Goal: Information Seeking & Learning: Learn about a topic

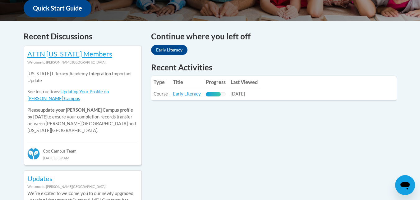
scroll to position [243, 0]
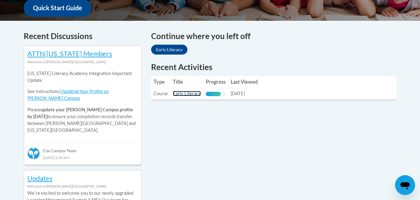
click at [182, 93] on link "Early Literacy" at bounding box center [187, 93] width 28 height 5
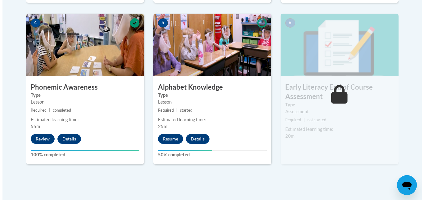
scroll to position [367, 0]
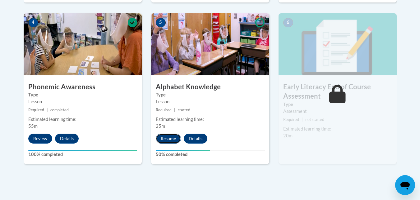
click at [168, 138] on button "Resume" at bounding box center [168, 139] width 25 height 10
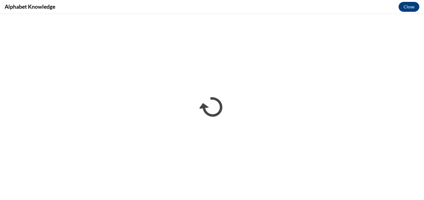
scroll to position [0, 0]
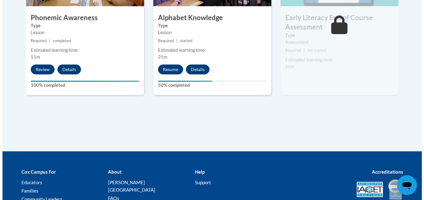
scroll to position [436, 0]
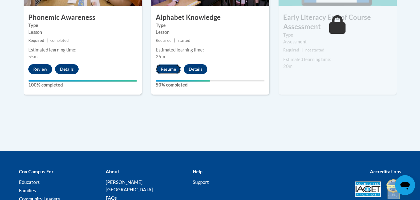
click at [161, 69] on button "Resume" at bounding box center [168, 69] width 25 height 10
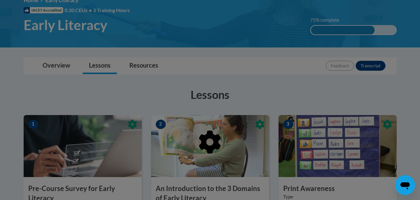
scroll to position [122, 0]
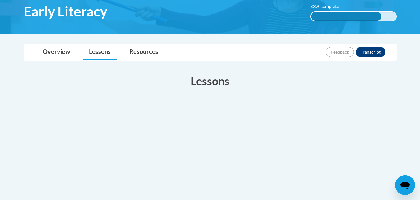
click at [167, 91] on div "Lessons Active" at bounding box center [210, 116] width 382 height 98
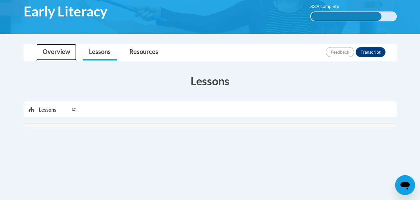
click at [66, 55] on link "Overview" at bounding box center [56, 52] width 40 height 16
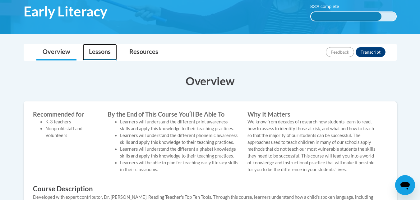
click at [101, 60] on link "Lessons" at bounding box center [100, 52] width 34 height 16
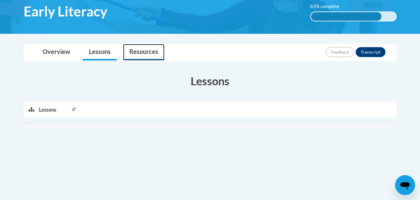
click at [150, 50] on link "Resources" at bounding box center [143, 52] width 41 height 16
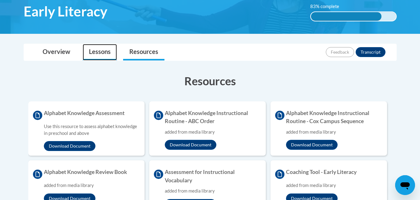
click at [99, 53] on link "Lessons" at bounding box center [100, 52] width 34 height 16
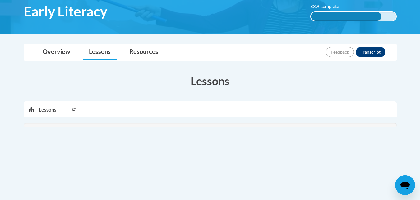
click at [73, 108] on icon at bounding box center [74, 110] width 4 height 4
click at [44, 112] on p "Lessons" at bounding box center [47, 110] width 17 height 7
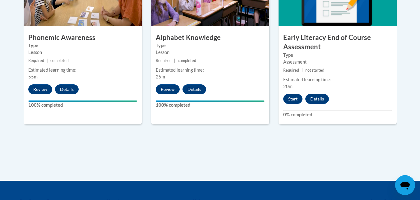
scroll to position [416, 0]
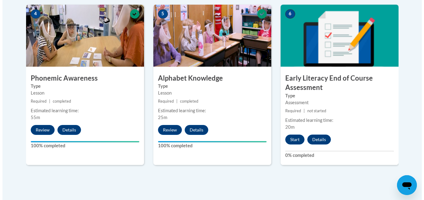
scroll to position [378, 0]
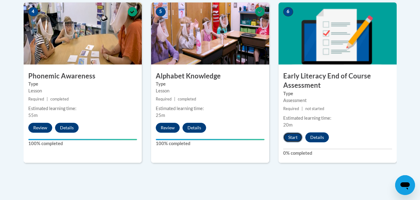
click at [293, 137] on button "Start" at bounding box center [292, 138] width 19 height 10
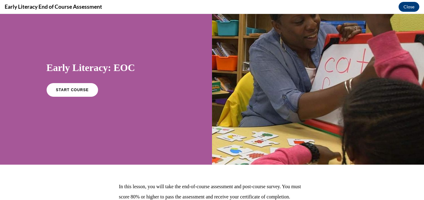
scroll to position [0, 0]
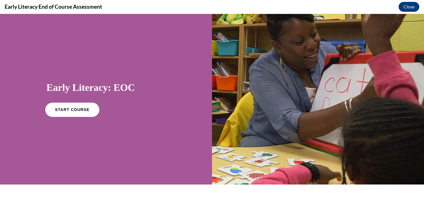
click at [88, 109] on link "START COURSE" at bounding box center [72, 110] width 54 height 14
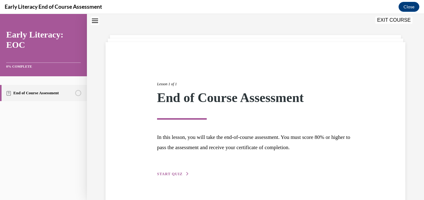
scroll to position [34, 0]
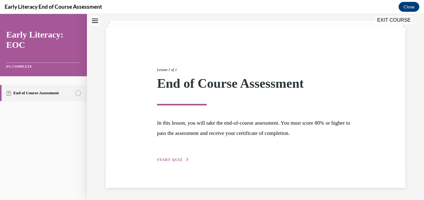
click at [179, 160] on span "START QUIZ" at bounding box center [169, 160] width 25 height 4
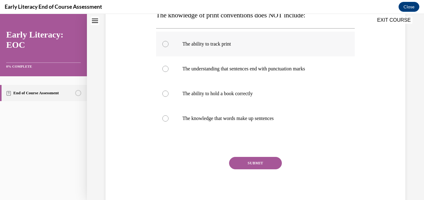
scroll to position [111, 0]
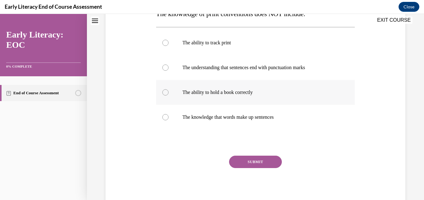
click at [272, 96] on div at bounding box center [255, 92] width 199 height 25
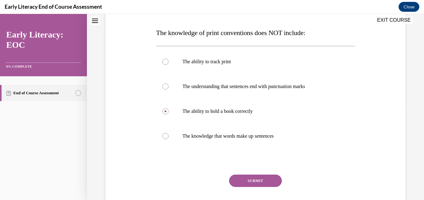
click at [269, 186] on button "SUBMIT" at bounding box center [255, 181] width 53 height 12
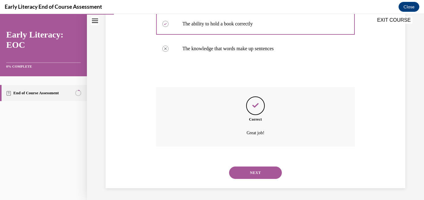
scroll to position [180, 0]
click at [247, 173] on button "NEXT" at bounding box center [255, 172] width 53 height 12
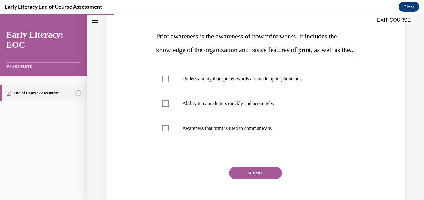
scroll to position [89, 0]
click at [167, 138] on div at bounding box center [255, 128] width 199 height 25
click at [240, 179] on button "SUBMIT" at bounding box center [255, 173] width 53 height 12
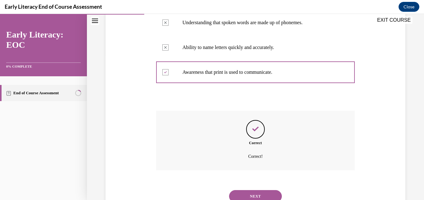
scroll to position [183, 0]
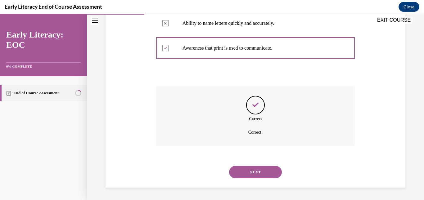
click at [241, 170] on button "NEXT" at bounding box center [255, 172] width 53 height 12
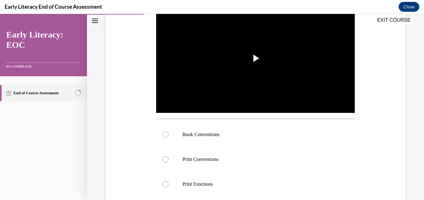
scroll to position [136, 0]
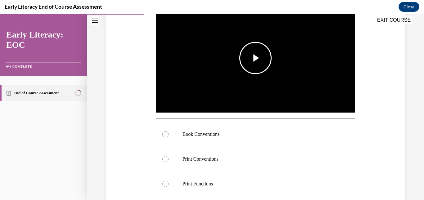
click at [256, 58] on span "Video player" at bounding box center [256, 58] width 0 height 0
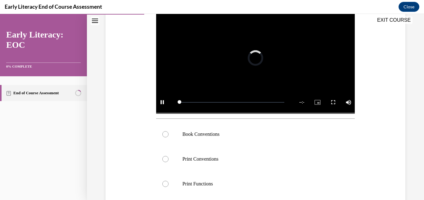
scroll to position [124, 0]
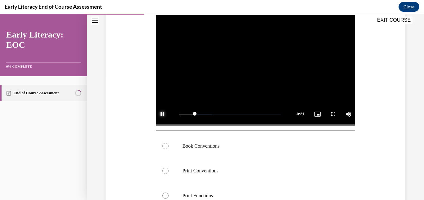
click at [163, 114] on span "Video player" at bounding box center [162, 114] width 12 height 0
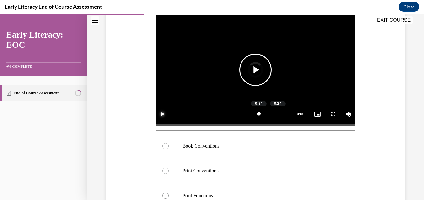
drag, startPoint x: 199, startPoint y: 114, endPoint x: 279, endPoint y: 119, distance: 80.6
click at [279, 119] on div "Loaded : 100.00% 0:24 0:24" at bounding box center [230, 113] width 108 height 23
click at [252, 111] on div "Loaded : 100.00% 0:18 0:24" at bounding box center [230, 113] width 108 height 23
drag, startPoint x: 252, startPoint y: 111, endPoint x: 241, endPoint y: 106, distance: 12.2
click at [166, 114] on span "Video player" at bounding box center [162, 114] width 12 height 0
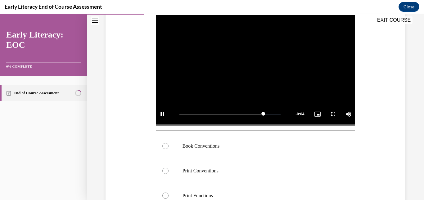
click at [205, 90] on video "Video player" at bounding box center [255, 70] width 199 height 112
click at [172, 144] on div at bounding box center [255, 146] width 199 height 25
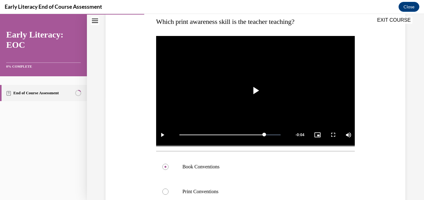
scroll to position [103, 0]
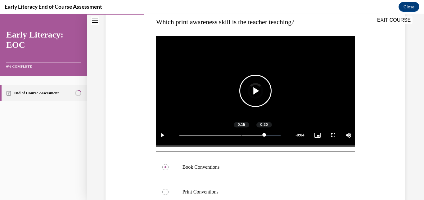
drag, startPoint x: 258, startPoint y: 132, endPoint x: 238, endPoint y: 134, distance: 20.6
click at [238, 134] on div "Loaded : 100.00% 0:15 0:20" at bounding box center [230, 135] width 108 height 23
drag, startPoint x: 238, startPoint y: 134, endPoint x: 222, endPoint y: 136, distance: 15.5
drag, startPoint x: 240, startPoint y: 134, endPoint x: 224, endPoint y: 135, distance: 16.2
click at [224, 135] on div "Loaded : 100.00% 0:15 0:15" at bounding box center [230, 135] width 108 height 23
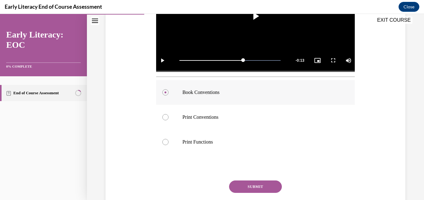
scroll to position [179, 0]
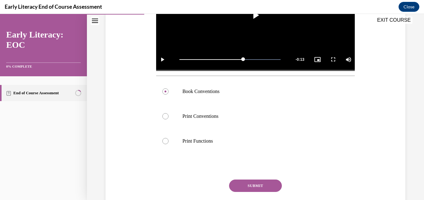
click at [272, 188] on button "SUBMIT" at bounding box center [255, 186] width 53 height 12
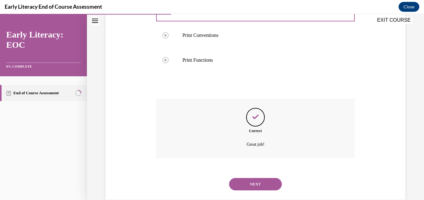
scroll to position [270, 0]
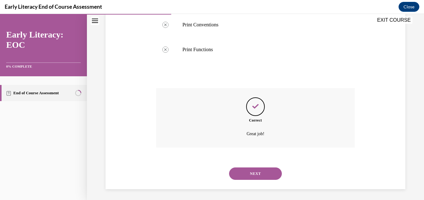
click at [256, 173] on button "NEXT" at bounding box center [255, 174] width 53 height 12
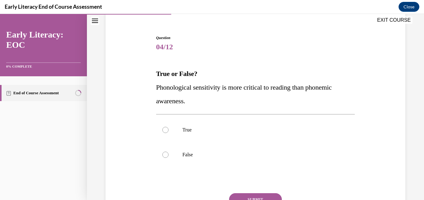
scroll to position [52, 0]
click at [191, 158] on div at bounding box center [255, 154] width 199 height 25
click at [267, 193] on div "Question 04/12 True or False? Phonological sensitivity is more critical to read…" at bounding box center [255, 139] width 199 height 209
click at [267, 196] on button "SUBMIT" at bounding box center [255, 199] width 53 height 12
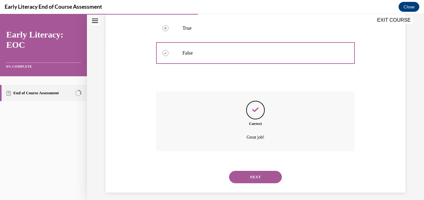
scroll to position [153, 0]
click at [244, 176] on button "NEXT" at bounding box center [255, 177] width 53 height 12
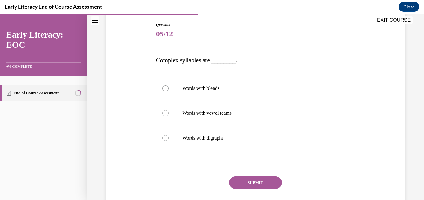
scroll to position [56, 0]
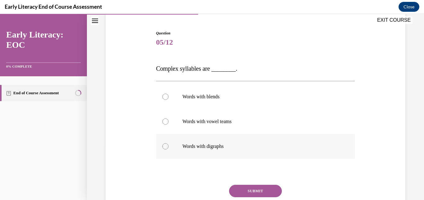
click at [227, 142] on div at bounding box center [255, 146] width 199 height 25
click at [254, 192] on button "SUBMIT" at bounding box center [255, 191] width 53 height 12
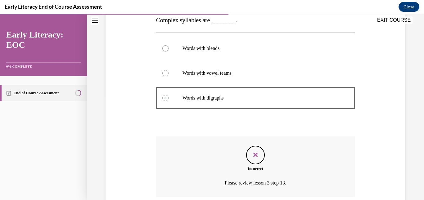
scroll to position [155, 0]
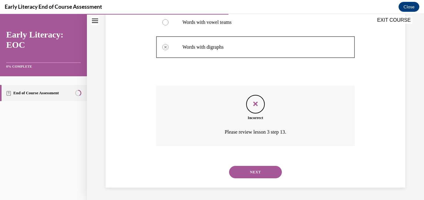
click at [242, 175] on button "NEXT" at bounding box center [255, 172] width 53 height 12
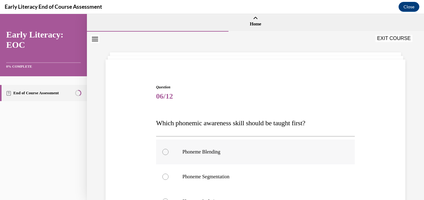
scroll to position [1, 0]
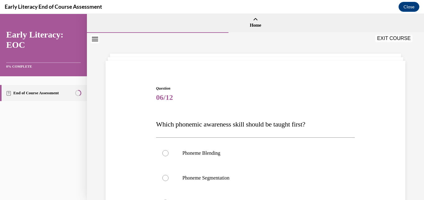
click at [96, 43] on button "Close navigation menu" at bounding box center [95, 39] width 9 height 9
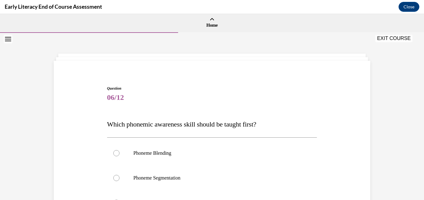
click at [6, 40] on icon "Open navigation menu" at bounding box center [8, 39] width 6 height 4
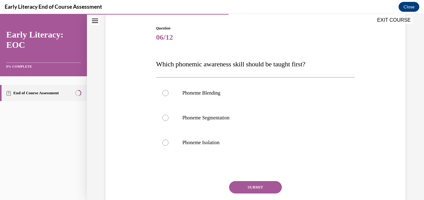
scroll to position [61, 0]
click at [215, 142] on p "Phoneme Isolation" at bounding box center [261, 142] width 157 height 6
click at [269, 185] on button "SUBMIT" at bounding box center [255, 187] width 53 height 12
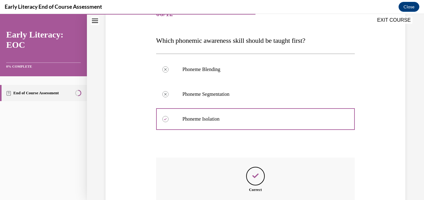
scroll to position [156, 0]
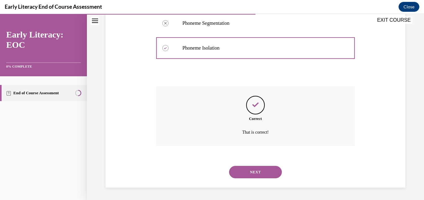
click at [258, 173] on button "NEXT" at bounding box center [255, 172] width 53 height 12
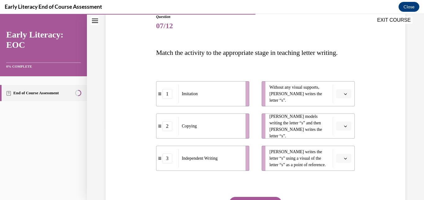
scroll to position [87, 0]
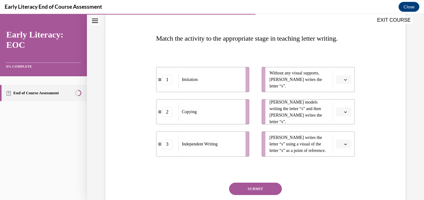
click at [343, 117] on button "button" at bounding box center [343, 111] width 15 height 9
click at [339, 153] on div "1" at bounding box center [340, 152] width 16 height 12
click at [343, 82] on span "button" at bounding box center [345, 80] width 4 height 4
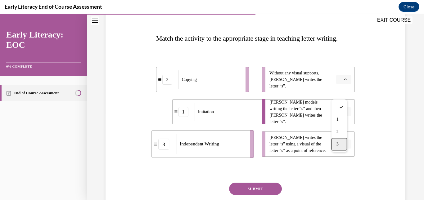
click at [344, 146] on div "3" at bounding box center [340, 144] width 16 height 12
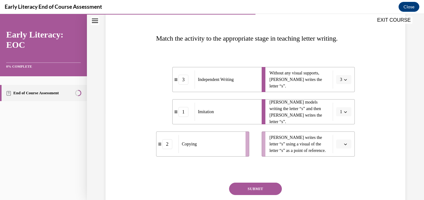
click at [344, 114] on icon "button" at bounding box center [345, 112] width 3 height 3
click at [338, 166] on div "2" at bounding box center [338, 164] width 16 height 12
click at [344, 146] on icon "button" at bounding box center [345, 144] width 3 height 3
click at [340, 122] on div "1" at bounding box center [340, 119] width 16 height 12
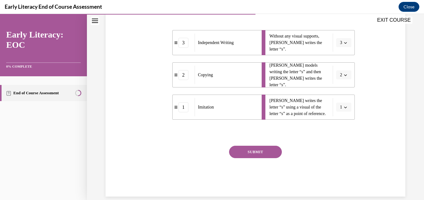
scroll to position [124, 0]
click at [267, 158] on button "SUBMIT" at bounding box center [255, 152] width 53 height 12
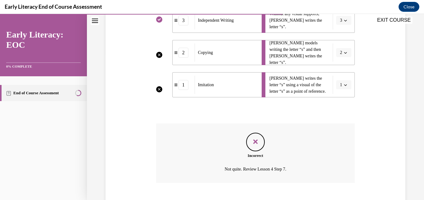
scroll to position [146, 0]
click at [338, 66] on li "Mr. Brown models writing the letter “s” and then Tina writes the letter “s”. 2" at bounding box center [308, 52] width 93 height 25
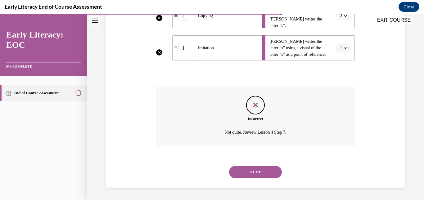
click at [257, 174] on button "NEXT" at bounding box center [255, 172] width 53 height 12
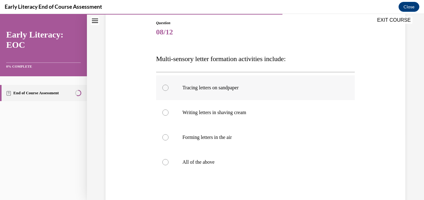
scroll to position [66, 0]
click at [219, 160] on p "All of the above" at bounding box center [261, 162] width 157 height 6
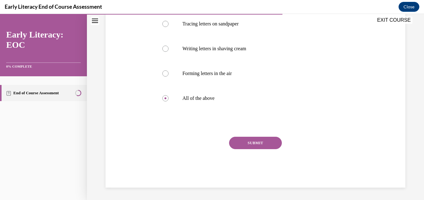
click at [260, 147] on button "SUBMIT" at bounding box center [255, 143] width 53 height 12
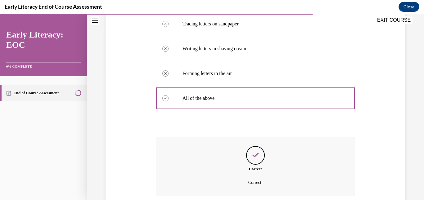
scroll to position [180, 0]
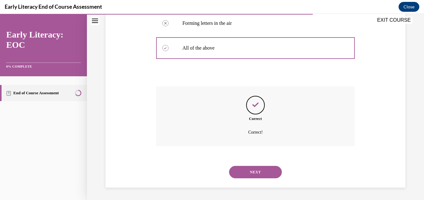
click at [257, 173] on button "NEXT" at bounding box center [255, 172] width 53 height 12
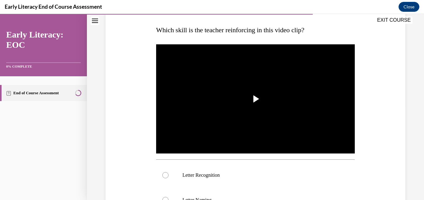
scroll to position [92, 0]
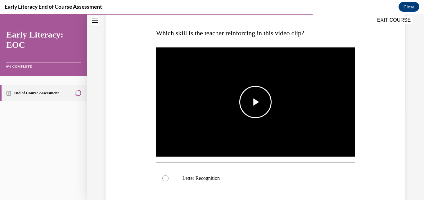
click at [256, 102] on span "Video player" at bounding box center [256, 102] width 0 height 0
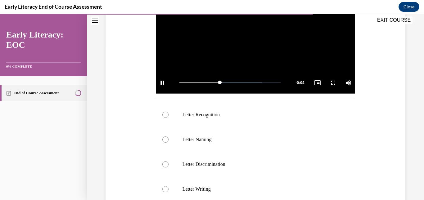
scroll to position [156, 0]
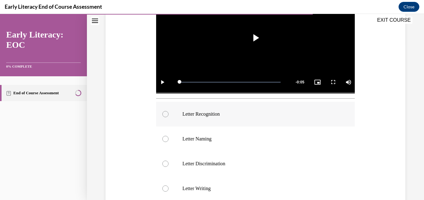
click at [258, 107] on div at bounding box center [255, 114] width 199 height 25
click at [207, 82] on div "0:01" at bounding box center [207, 82] width 0 height 1
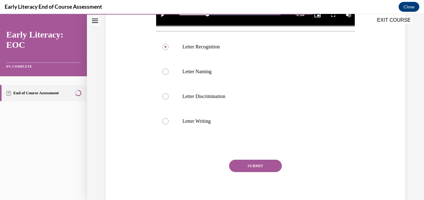
scroll to position [224, 0]
click at [270, 163] on button "SUBMIT" at bounding box center [255, 166] width 53 height 12
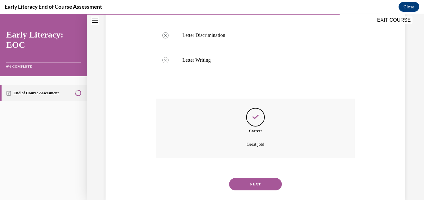
scroll to position [295, 0]
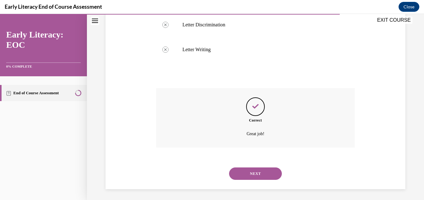
click at [250, 175] on button "NEXT" at bounding box center [255, 174] width 53 height 12
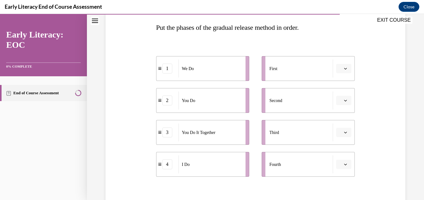
scroll to position [93, 0]
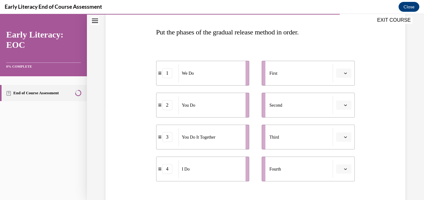
click at [165, 172] on div "4" at bounding box center [167, 169] width 10 height 10
click at [344, 169] on icon "button" at bounding box center [345, 169] width 3 height 3
click at [370, 174] on div "Question 10/12 Put the phases of the gradual release method in order. 1 We Do 2…" at bounding box center [255, 117] width 303 height 284
click at [343, 73] on span "button" at bounding box center [345, 73] width 4 height 4
click at [339, 136] on div "4" at bounding box center [340, 137] width 16 height 12
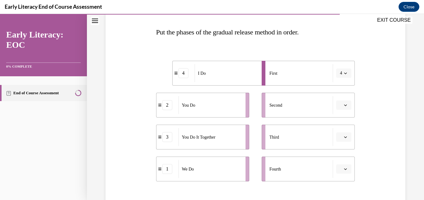
click at [344, 73] on icon "button" at bounding box center [345, 73] width 3 height 3
click at [339, 99] on div "1" at bounding box center [338, 99] width 16 height 12
click at [382, 89] on div "Question 10/12 Put the phases of the gradual release method in order. 1 We Do 2…" at bounding box center [255, 117] width 303 height 284
click at [167, 173] on div "4" at bounding box center [167, 169] width 10 height 10
click at [343, 171] on span "button" at bounding box center [345, 169] width 4 height 4
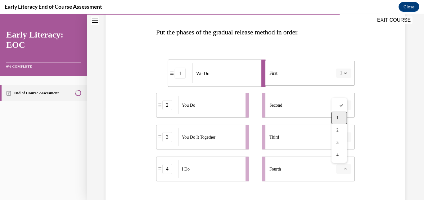
click at [341, 116] on div "1" at bounding box center [340, 118] width 16 height 12
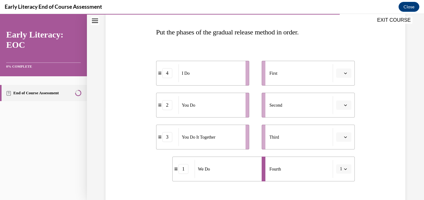
click at [344, 168] on icon "button" at bounding box center [345, 169] width 3 height 3
click at [340, 136] on div "2" at bounding box center [338, 130] width 16 height 12
click at [343, 135] on span "button" at bounding box center [345, 137] width 4 height 4
click at [338, 116] on div "3" at bounding box center [340, 111] width 16 height 12
click at [340, 171] on span "2" at bounding box center [341, 169] width 2 height 6
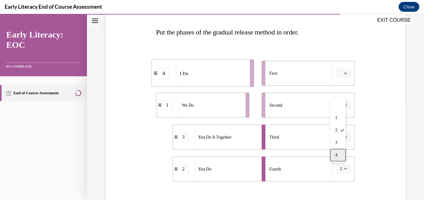
click at [340, 154] on div "4" at bounding box center [338, 155] width 16 height 12
click at [336, 75] on button "button" at bounding box center [343, 73] width 15 height 9
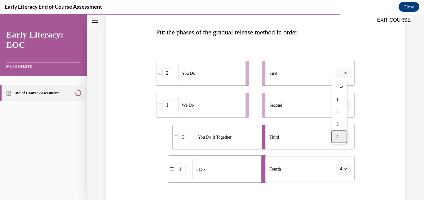
click at [339, 140] on div "4" at bounding box center [340, 137] width 16 height 12
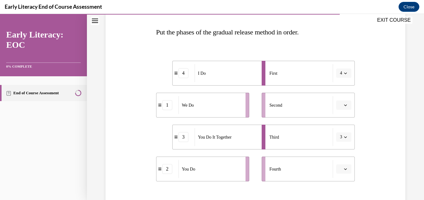
click at [341, 141] on button "3" at bounding box center [343, 137] width 15 height 9
click at [339, 111] on div "3" at bounding box center [338, 111] width 16 height 12
click at [342, 166] on button "button" at bounding box center [343, 169] width 15 height 9
click at [375, 170] on div "Question 10/12 Put the phases of the gradual release method in order. 4 I Do 1 …" at bounding box center [255, 117] width 303 height 284
click at [343, 106] on span "button" at bounding box center [345, 105] width 4 height 4
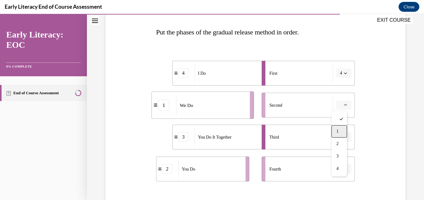
click at [339, 131] on span "1" at bounding box center [338, 131] width 2 height 5
click at [343, 168] on span "button" at bounding box center [345, 169] width 4 height 4
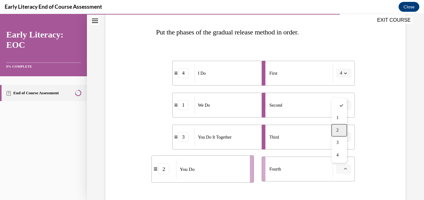
click at [343, 128] on div "2" at bounding box center [340, 130] width 16 height 12
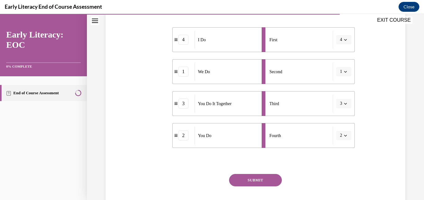
scroll to position [126, 0]
click at [266, 177] on button "SUBMIT" at bounding box center [255, 181] width 53 height 12
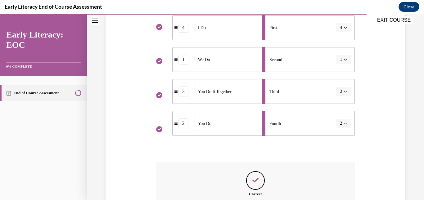
scroll to position [214, 0]
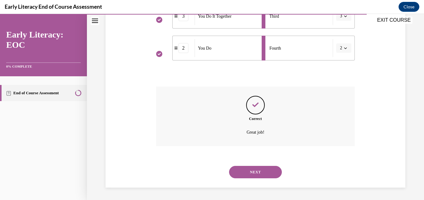
click at [261, 179] on div "NEXT" at bounding box center [255, 172] width 199 height 25
click at [260, 173] on button "NEXT" at bounding box center [255, 172] width 53 height 12
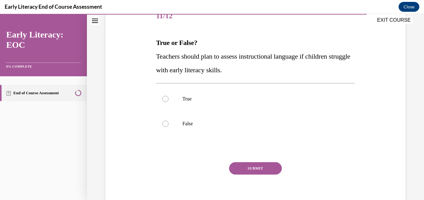
scroll to position [83, 0]
click at [195, 102] on p "True" at bounding box center [261, 99] width 157 height 6
click at [264, 169] on button "SUBMIT" at bounding box center [255, 168] width 53 height 12
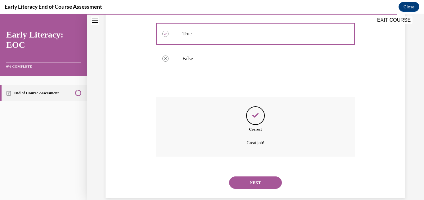
scroll to position [158, 0]
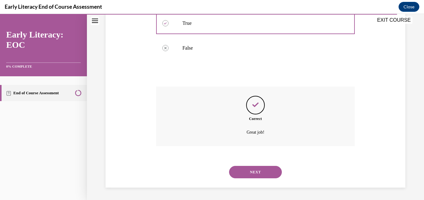
click at [262, 170] on button "NEXT" at bounding box center [255, 172] width 53 height 12
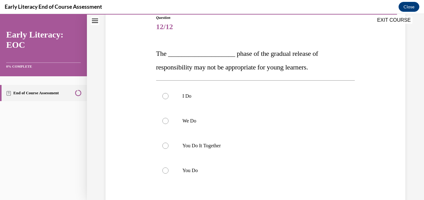
scroll to position [72, 0]
click at [220, 170] on p "You Do" at bounding box center [261, 170] width 157 height 6
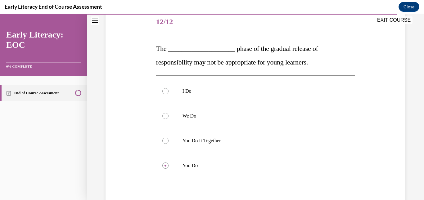
scroll to position [144, 0]
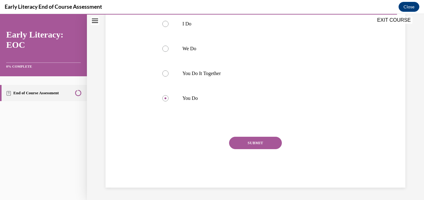
click at [255, 142] on button "SUBMIT" at bounding box center [255, 143] width 53 height 12
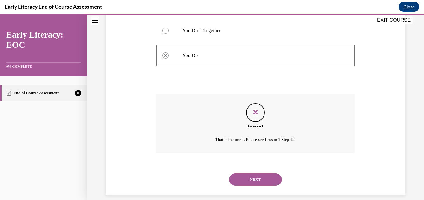
scroll to position [194, 0]
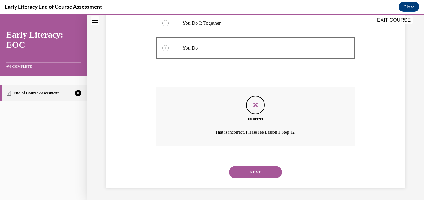
click at [249, 172] on button "NEXT" at bounding box center [255, 172] width 53 height 12
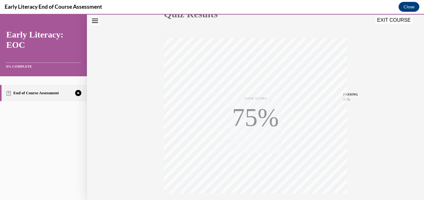
scroll to position [132, 0]
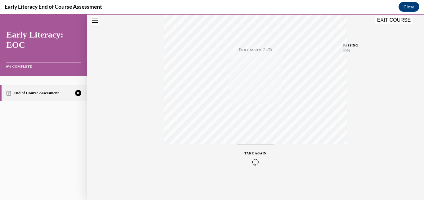
click at [249, 158] on div "TAKE AGAIN" at bounding box center [256, 158] width 22 height 15
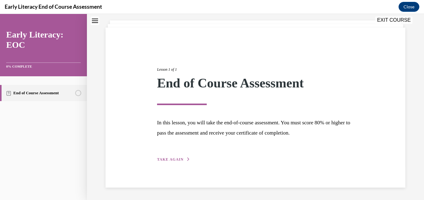
scroll to position [34, 0]
click at [179, 160] on span "TAKE AGAIN" at bounding box center [170, 160] width 26 height 4
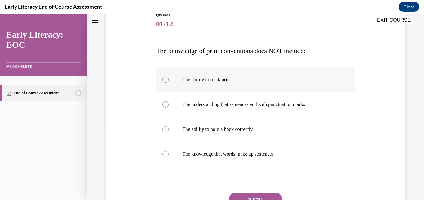
scroll to position [75, 0]
click at [253, 127] on p "The ability to hold a book correctly" at bounding box center [261, 129] width 157 height 6
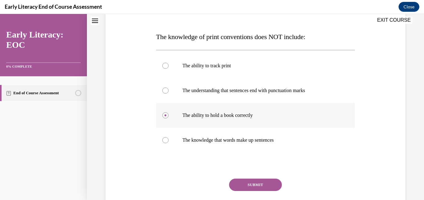
scroll to position [87, 0]
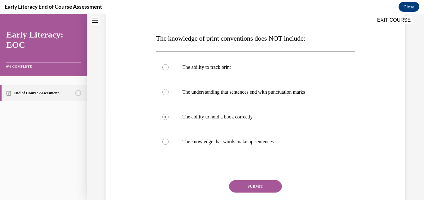
click at [263, 185] on button "SUBMIT" at bounding box center [255, 186] width 53 height 12
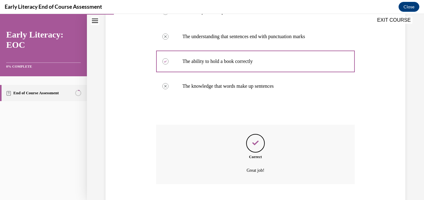
scroll to position [180, 0]
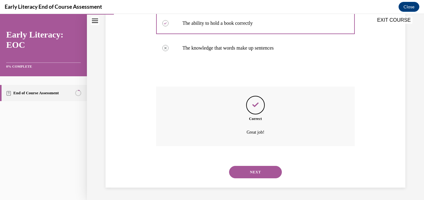
click at [269, 174] on button "NEXT" at bounding box center [255, 172] width 53 height 12
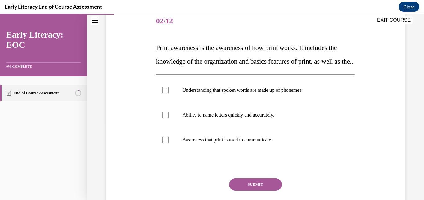
scroll to position [78, 0]
click at [207, 152] on div at bounding box center [255, 139] width 199 height 25
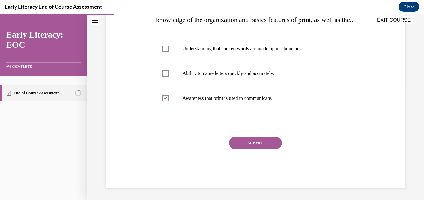
scroll to position [131, 0]
click at [261, 142] on button "SUBMIT" at bounding box center [255, 143] width 53 height 12
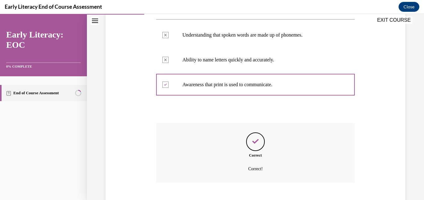
scroll to position [183, 0]
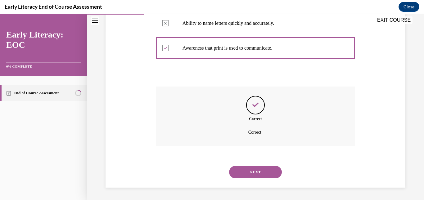
click at [252, 178] on button "NEXT" at bounding box center [255, 172] width 53 height 12
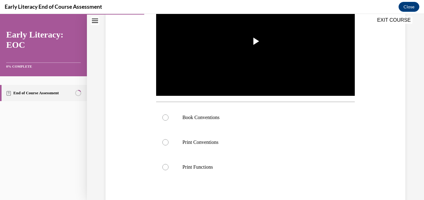
scroll to position [154, 0]
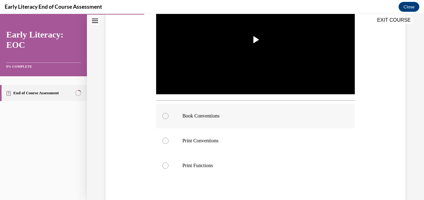
click at [214, 113] on p "Book Conventions" at bounding box center [261, 116] width 157 height 6
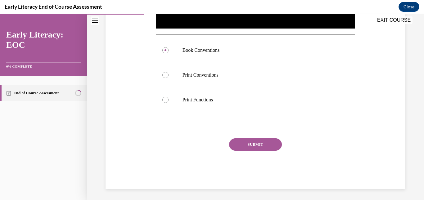
click at [274, 145] on button "SUBMIT" at bounding box center [255, 145] width 53 height 12
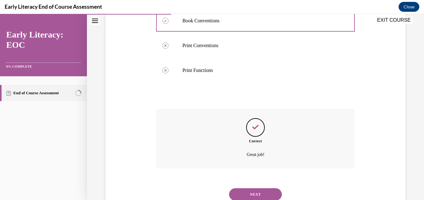
scroll to position [270, 0]
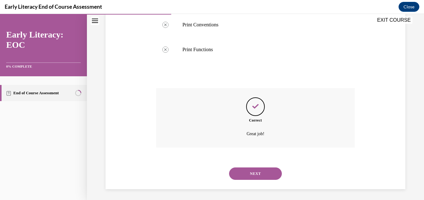
click at [265, 169] on button "NEXT" at bounding box center [255, 174] width 53 height 12
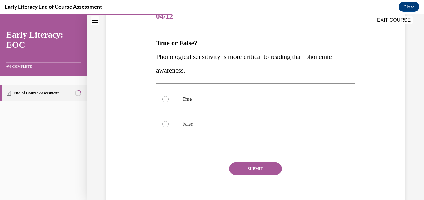
scroll to position [82, 0]
click at [209, 126] on p "False" at bounding box center [261, 124] width 157 height 6
click at [267, 169] on button "SUBMIT" at bounding box center [255, 168] width 53 height 12
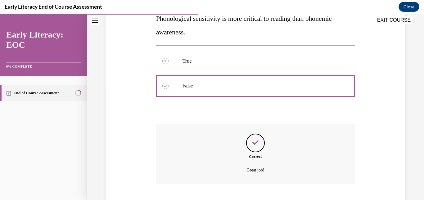
scroll to position [158, 0]
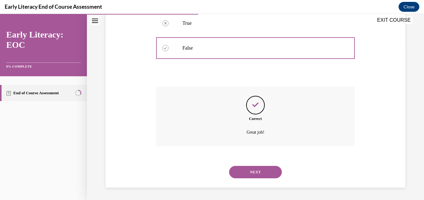
click at [262, 174] on button "NEXT" at bounding box center [255, 172] width 53 height 12
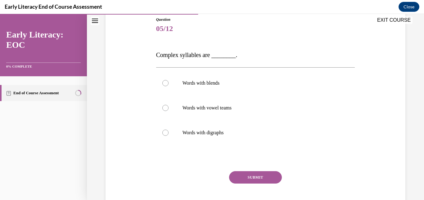
scroll to position [71, 0]
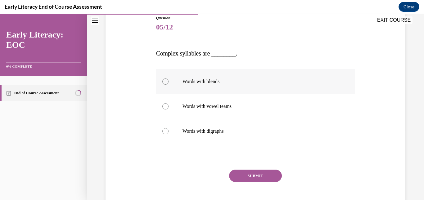
click at [207, 81] on p "Words with blends" at bounding box center [261, 82] width 157 height 6
click at [261, 175] on button "SUBMIT" at bounding box center [255, 176] width 53 height 12
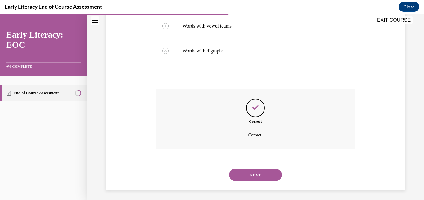
scroll to position [154, 0]
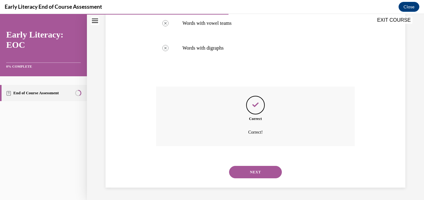
click at [259, 168] on button "NEXT" at bounding box center [255, 172] width 53 height 12
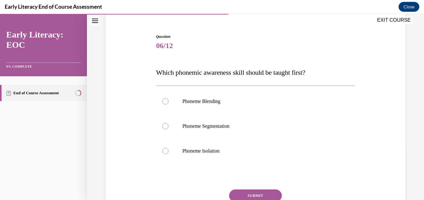
scroll to position [53, 0]
click at [218, 152] on p "Phoneme Isolation" at bounding box center [261, 151] width 157 height 6
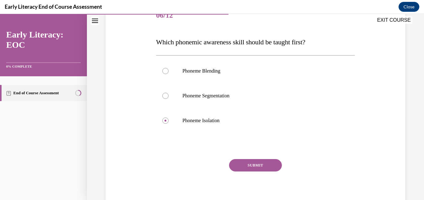
scroll to position [83, 0]
click at [239, 167] on button "SUBMIT" at bounding box center [255, 165] width 53 height 12
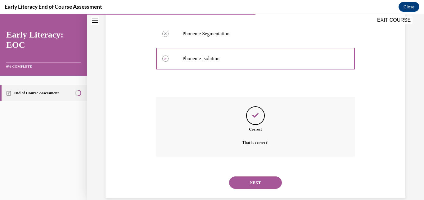
scroll to position [156, 0]
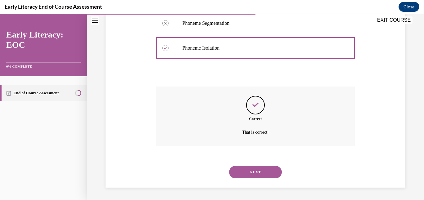
click at [248, 167] on button "NEXT" at bounding box center [255, 172] width 53 height 12
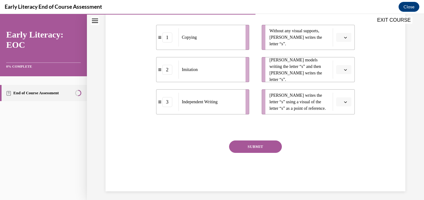
scroll to position [130, 0]
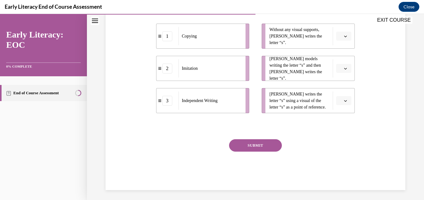
click at [343, 39] on span "button" at bounding box center [345, 36] width 4 height 4
click at [335, 101] on div "3" at bounding box center [340, 101] width 16 height 12
click at [340, 72] on span "Please select an option" at bounding box center [341, 69] width 2 height 6
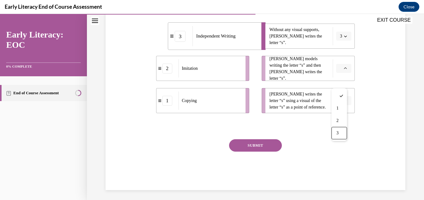
click at [392, 57] on div "Question 07/12 Match the activity to the appropriate stage in teaching letter w…" at bounding box center [255, 64] width 303 height 253
click at [343, 73] on button "button" at bounding box center [343, 68] width 15 height 9
click at [340, 121] on div "2" at bounding box center [340, 121] width 16 height 12
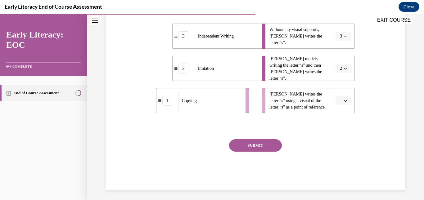
click at [343, 103] on span "button" at bounding box center [345, 101] width 4 height 4
click at [338, 141] on span "1" at bounding box center [338, 140] width 2 height 5
click at [269, 152] on button "SUBMIT" at bounding box center [255, 145] width 53 height 12
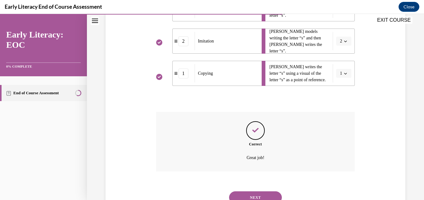
scroll to position [197, 0]
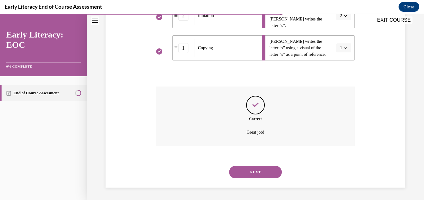
click at [268, 166] on button "NEXT" at bounding box center [255, 172] width 53 height 12
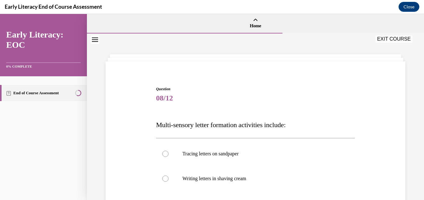
scroll to position [73, 0]
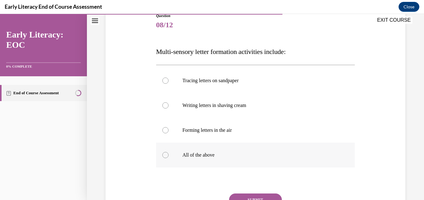
click at [199, 154] on p "All of the above" at bounding box center [261, 155] width 157 height 6
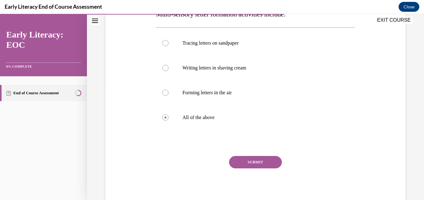
scroll to position [111, 0]
click at [262, 159] on button "SUBMIT" at bounding box center [255, 162] width 53 height 12
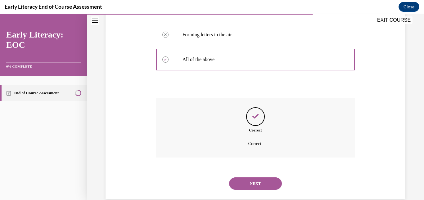
scroll to position [180, 0]
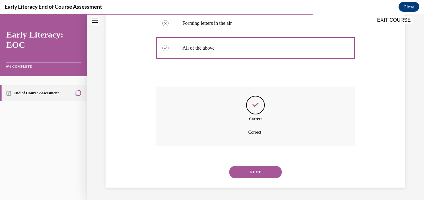
click at [248, 169] on button "NEXT" at bounding box center [255, 172] width 53 height 12
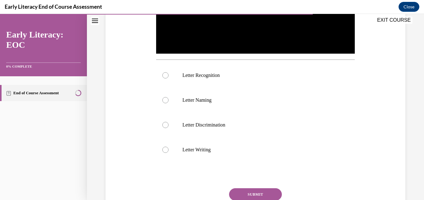
scroll to position [195, 0]
click at [276, 73] on p "Letter Recognition" at bounding box center [261, 75] width 157 height 6
click at [262, 188] on button "SUBMIT" at bounding box center [255, 194] width 53 height 12
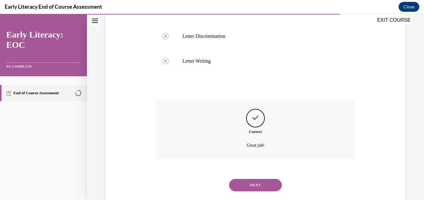
scroll to position [295, 0]
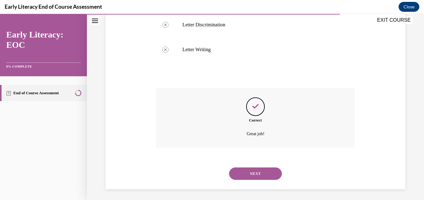
click at [259, 172] on button "NEXT" at bounding box center [255, 174] width 53 height 12
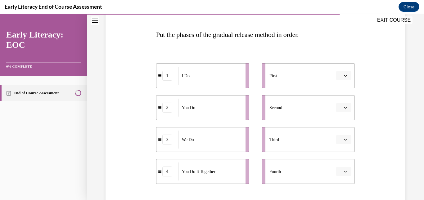
scroll to position [91, 0]
click at [343, 77] on span "button" at bounding box center [345, 75] width 4 height 4
click at [337, 101] on span "1" at bounding box center [338, 101] width 2 height 5
click at [344, 141] on icon "button" at bounding box center [345, 139] width 3 height 3
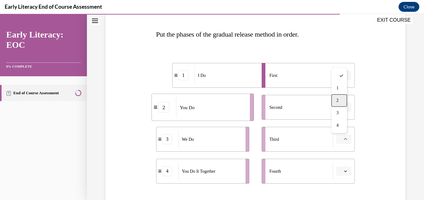
click at [332, 105] on div "2" at bounding box center [340, 100] width 16 height 12
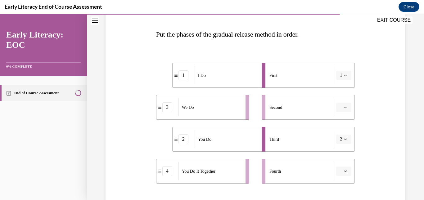
click at [343, 140] on span "button" at bounding box center [345, 139] width 4 height 4
click at [335, 123] on span "4" at bounding box center [336, 125] width 2 height 5
click at [344, 171] on icon "button" at bounding box center [345, 171] width 3 height 3
click at [336, 135] on div "2" at bounding box center [340, 132] width 16 height 12
click at [380, 122] on div "Question 10/12 Put the phases of the gradual release method in order. 1 I Do 3 …" at bounding box center [255, 119] width 303 height 284
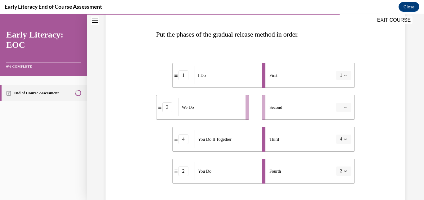
click at [340, 111] on button "button" at bounding box center [343, 107] width 15 height 9
click at [341, 145] on div "2" at bounding box center [340, 146] width 16 height 12
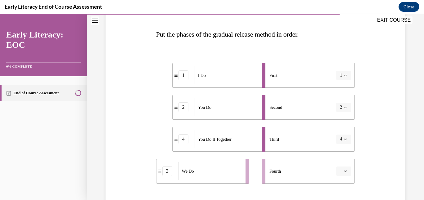
click at [343, 169] on span "button" at bounding box center [345, 171] width 4 height 4
click at [343, 143] on div "3" at bounding box center [340, 145] width 16 height 12
click at [339, 111] on button "2" at bounding box center [343, 107] width 15 height 9
drag, startPoint x: 335, startPoint y: 157, endPoint x: 338, endPoint y: 160, distance: 3.8
click at [338, 160] on span "3" at bounding box center [336, 158] width 2 height 5
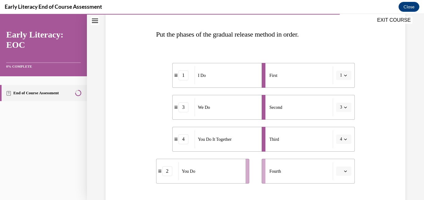
click at [340, 137] on button "4" at bounding box center [343, 139] width 15 height 9
click at [339, 126] on div "4" at bounding box center [338, 125] width 16 height 12
click at [344, 171] on button "button" at bounding box center [343, 171] width 15 height 9
click at [342, 132] on div "2" at bounding box center [340, 132] width 16 height 12
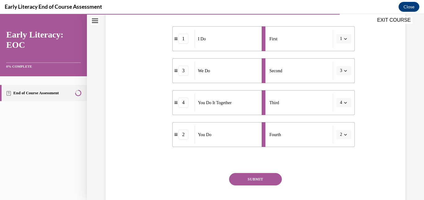
scroll to position [127, 0]
click at [254, 183] on button "SUBMIT" at bounding box center [255, 180] width 53 height 12
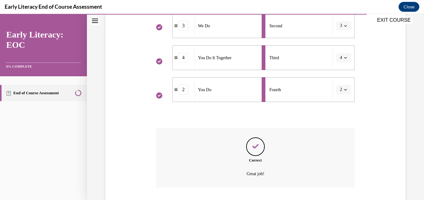
scroll to position [214, 0]
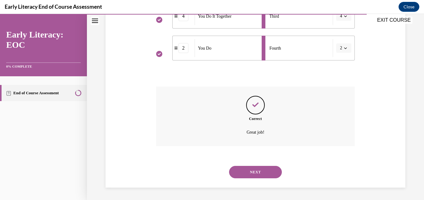
click at [241, 175] on button "NEXT" at bounding box center [255, 172] width 53 height 12
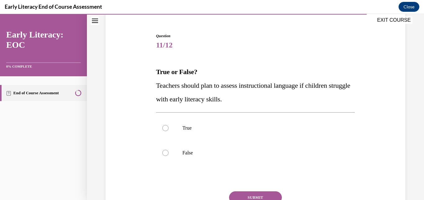
scroll to position [53, 0]
click at [181, 128] on div at bounding box center [255, 128] width 199 height 25
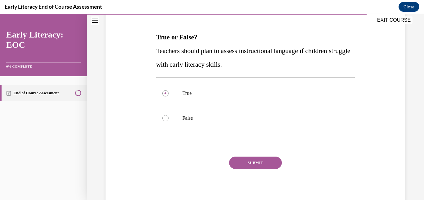
scroll to position [88, 0]
click at [270, 161] on button "SUBMIT" at bounding box center [255, 163] width 53 height 12
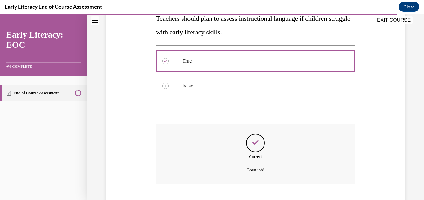
scroll to position [158, 0]
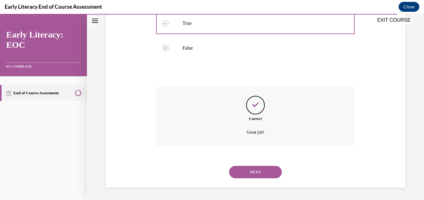
click at [260, 173] on button "NEXT" at bounding box center [255, 172] width 53 height 12
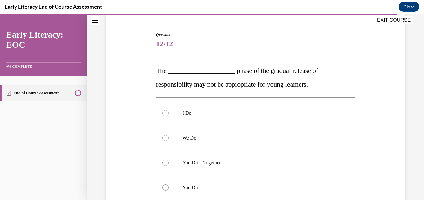
scroll to position [55, 0]
click at [218, 165] on p "You Do It Together" at bounding box center [261, 163] width 157 height 6
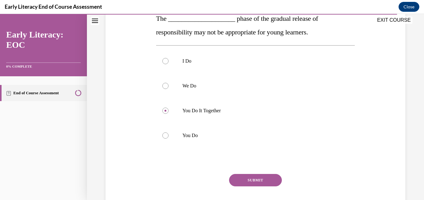
scroll to position [107, 0]
click at [262, 175] on button "SUBMIT" at bounding box center [255, 180] width 53 height 12
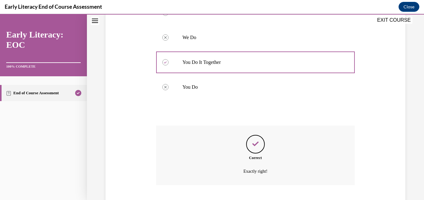
scroll to position [194, 0]
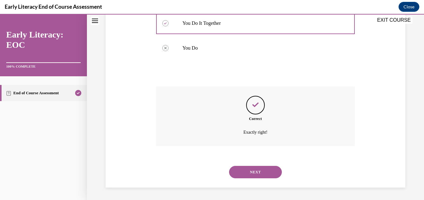
click at [262, 175] on button "NEXT" at bounding box center [255, 172] width 53 height 12
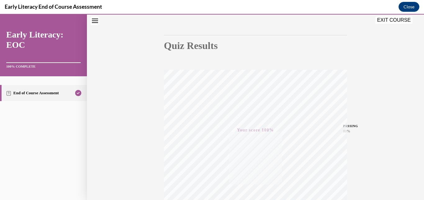
scroll to position [51, 0]
click at [389, 23] on button "EXIT COURSE" at bounding box center [393, 19] width 37 height 7
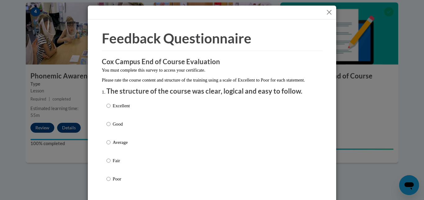
click at [127, 118] on label "Excellent" at bounding box center [118, 110] width 23 height 17
click at [111, 109] on input "Excellent" at bounding box center [109, 105] width 4 height 7
radio input "true"
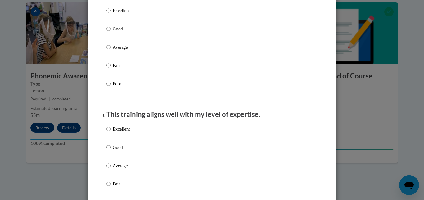
scroll to position [223, 0]
click at [121, 14] on p "Excellent" at bounding box center [121, 10] width 17 height 7
click at [111, 14] on input "Excellent" at bounding box center [109, 10] width 4 height 7
radio input "true"
click at [117, 133] on p "Excellent" at bounding box center [121, 129] width 17 height 7
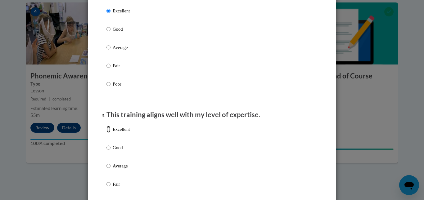
click at [111, 133] on input "Excellent" at bounding box center [109, 129] width 4 height 7
radio input "true"
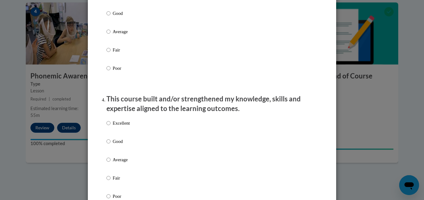
scroll to position [358, 0]
click at [123, 126] on p "Excellent" at bounding box center [121, 122] width 17 height 7
click at [111, 126] on input "Excellent" at bounding box center [109, 122] width 4 height 7
radio input "true"
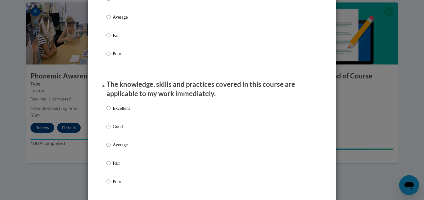
click at [120, 112] on p "Excellent" at bounding box center [121, 108] width 17 height 7
click at [111, 112] on input "Excellent" at bounding box center [109, 108] width 4 height 7
radio input "true"
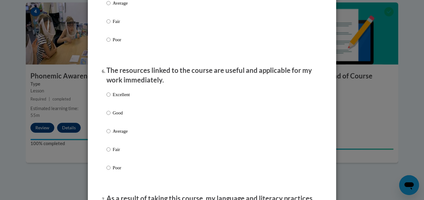
click at [124, 98] on p "Excellent" at bounding box center [121, 94] width 17 height 7
click at [111, 98] on input "Excellent" at bounding box center [109, 94] width 4 height 7
radio input "true"
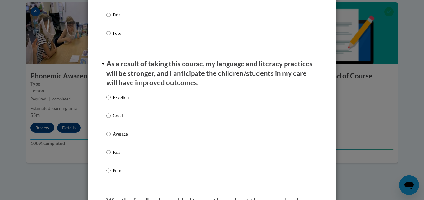
click at [118, 101] on p "Excellent" at bounding box center [121, 97] width 17 height 7
click at [111, 101] on input "Excellent" at bounding box center [109, 97] width 4 height 7
radio input "true"
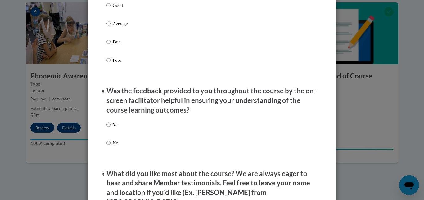
scroll to position [889, 0]
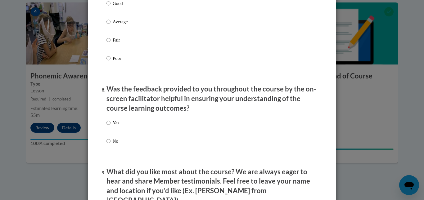
click at [108, 132] on label "Yes" at bounding box center [113, 128] width 13 height 17
click at [108, 126] on input "Yes" at bounding box center [109, 123] width 4 height 7
radio input "true"
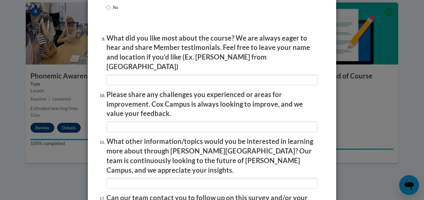
scroll to position [1024, 0]
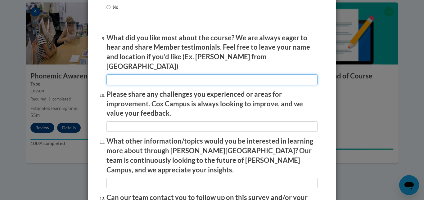
click at [139, 75] on input "textbox" at bounding box center [212, 80] width 211 height 11
type input "e"
drag, startPoint x: 139, startPoint y: 71, endPoint x: 104, endPoint y: 77, distance: 35.5
click at [107, 77] on input "textbox" at bounding box center [212, 80] width 211 height 11
type input "Everything"
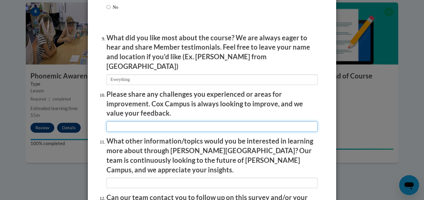
click at [139, 121] on input "textbox" at bounding box center [212, 126] width 211 height 11
paste input "Everything"
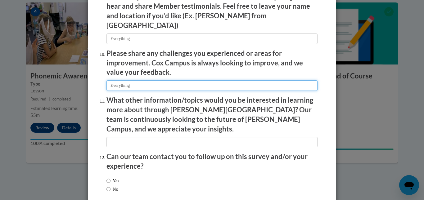
scroll to position [1065, 0]
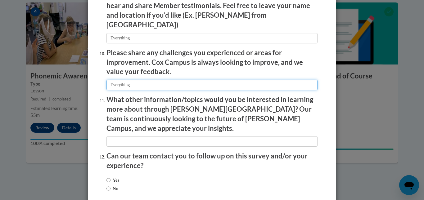
type input "Everything"
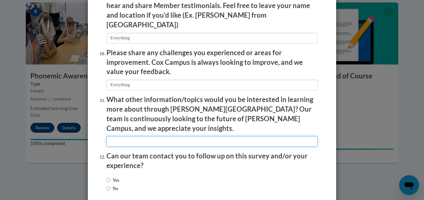
click at [140, 136] on input "textbox" at bounding box center [212, 141] width 211 height 11
paste input "Everything"
type input "Everything"
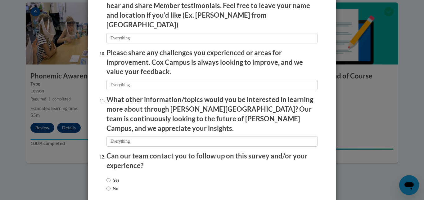
click at [111, 177] on label "Yes" at bounding box center [113, 180] width 13 height 7
click at [111, 177] on input "Yes" at bounding box center [109, 180] width 4 height 7
radio input "true"
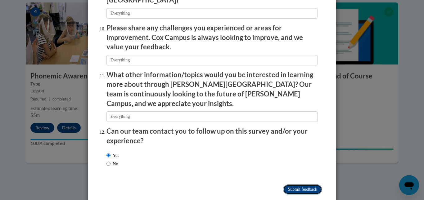
click at [309, 185] on input "Submit feedback" at bounding box center [302, 190] width 39 height 10
